Goal: Check status: Check status

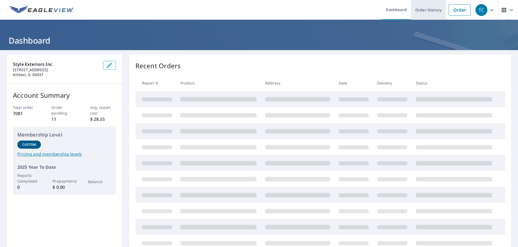
click at [422, 13] on link "Order History" at bounding box center [428, 10] width 35 height 20
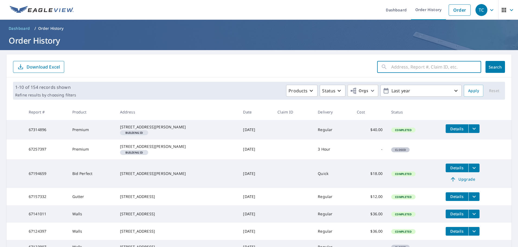
click at [400, 68] on input "text" at bounding box center [436, 66] width 90 height 15
type input "1302 [GEOGRAPHIC_DATA]"
click at [489, 63] on button "Search" at bounding box center [494, 67] width 19 height 12
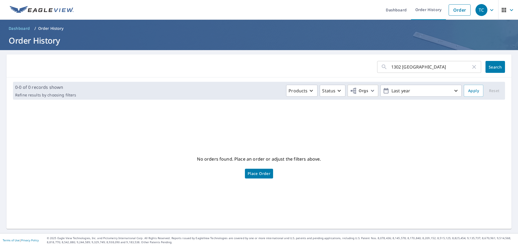
click at [399, 68] on input "1302 [GEOGRAPHIC_DATA]" at bounding box center [431, 66] width 80 height 15
click at [425, 65] on input "1302 [GEOGRAPHIC_DATA]" at bounding box center [431, 66] width 80 height 15
click at [428, 67] on input "1302 [GEOGRAPHIC_DATA]" at bounding box center [431, 66] width 80 height 15
click at [447, 67] on input "1302 [GEOGRAPHIC_DATA][PERSON_NAME]" at bounding box center [431, 66] width 80 height 15
type input "[STREET_ADDRESS]"
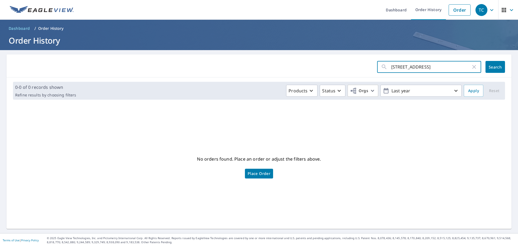
click at [491, 64] on button "Search" at bounding box center [494, 67] width 19 height 12
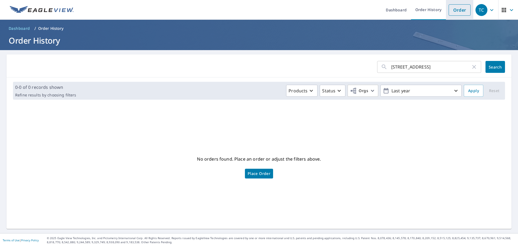
click at [454, 9] on link "Order" at bounding box center [459, 9] width 22 height 11
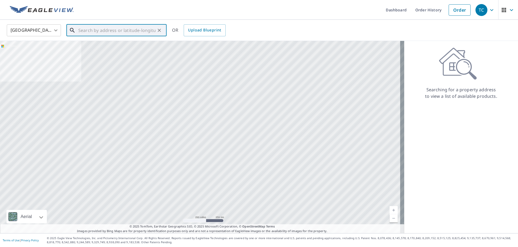
click at [127, 30] on input "text" at bounding box center [116, 30] width 77 height 15
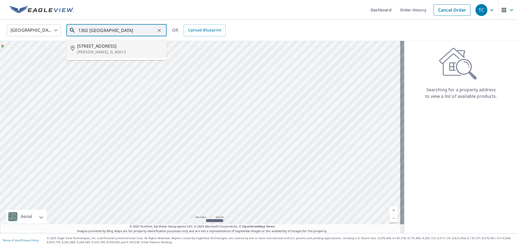
click at [117, 48] on span "[STREET_ADDRESS]" at bounding box center [119, 46] width 85 height 6
type input "[STREET_ADDRESS]"
